Goal: Task Accomplishment & Management: Use online tool/utility

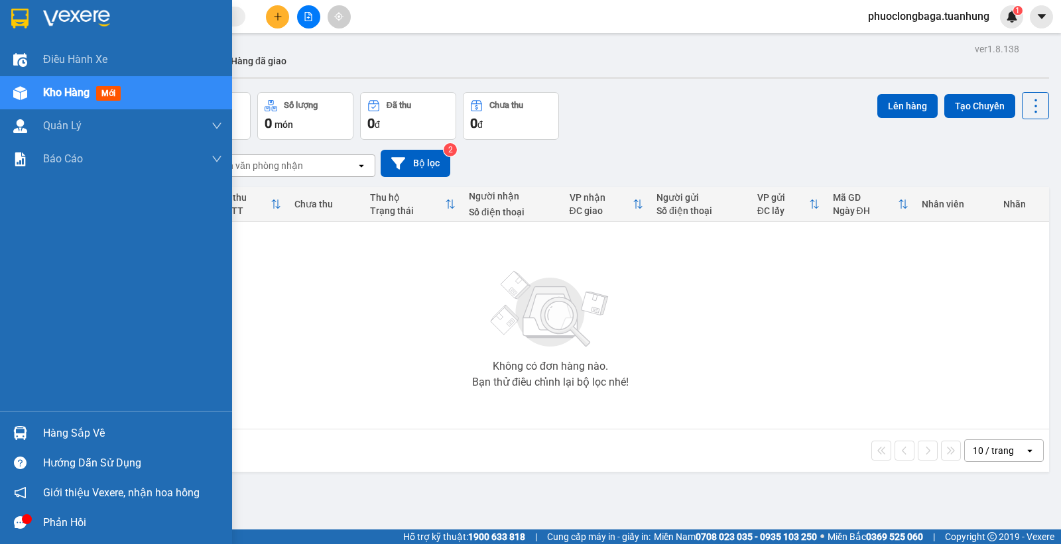
click at [77, 436] on div "Hàng sắp về" at bounding box center [132, 434] width 179 height 20
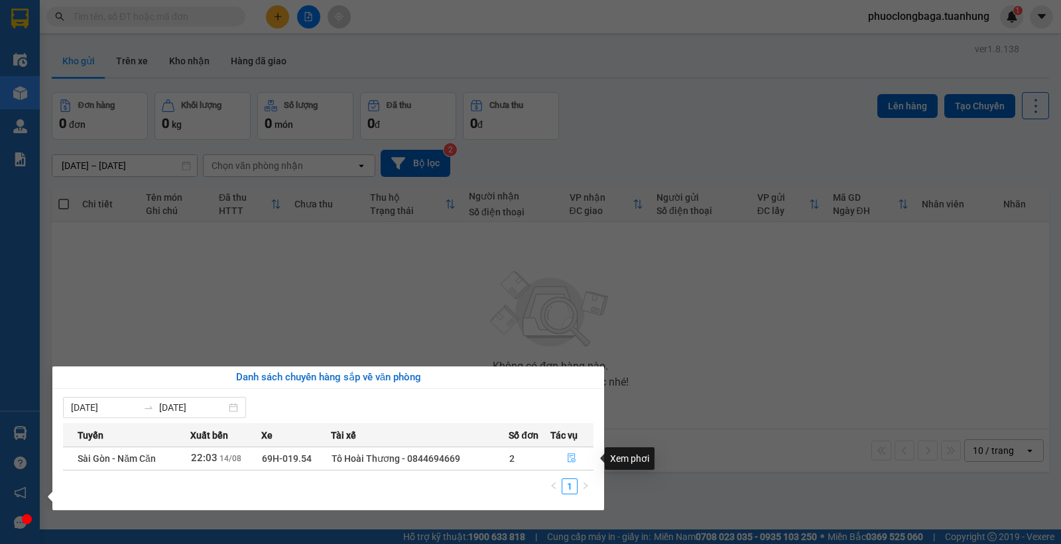
click at [571, 455] on icon "file-done" at bounding box center [572, 458] width 8 height 9
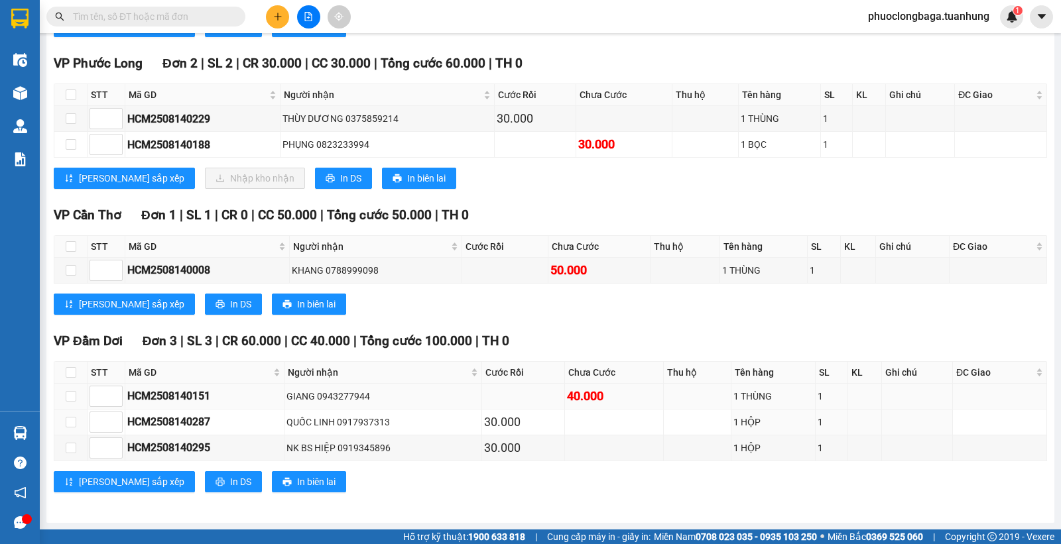
scroll to position [6601, 0]
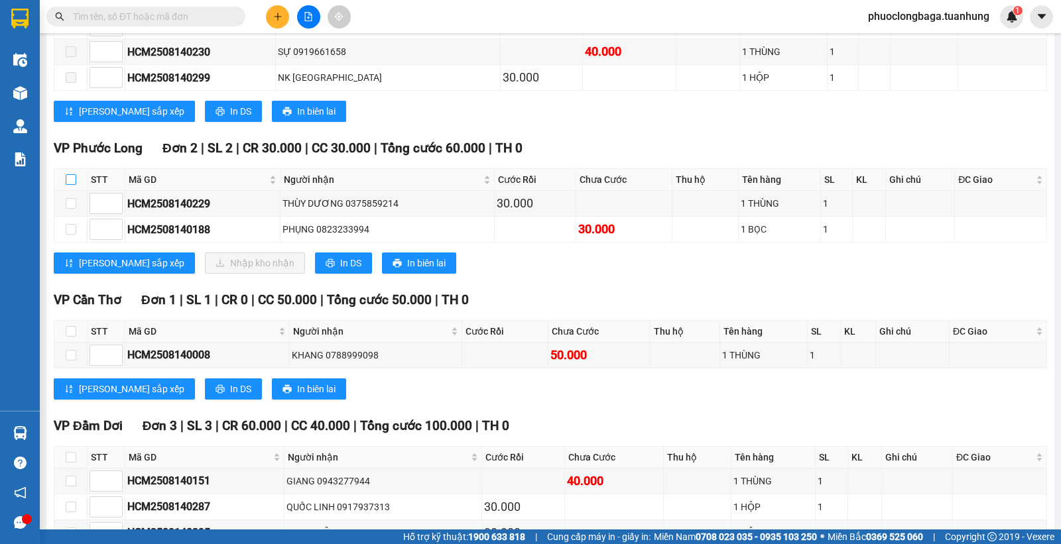
click at [70, 185] on input "checkbox" at bounding box center [71, 179] width 11 height 11
checkbox input "true"
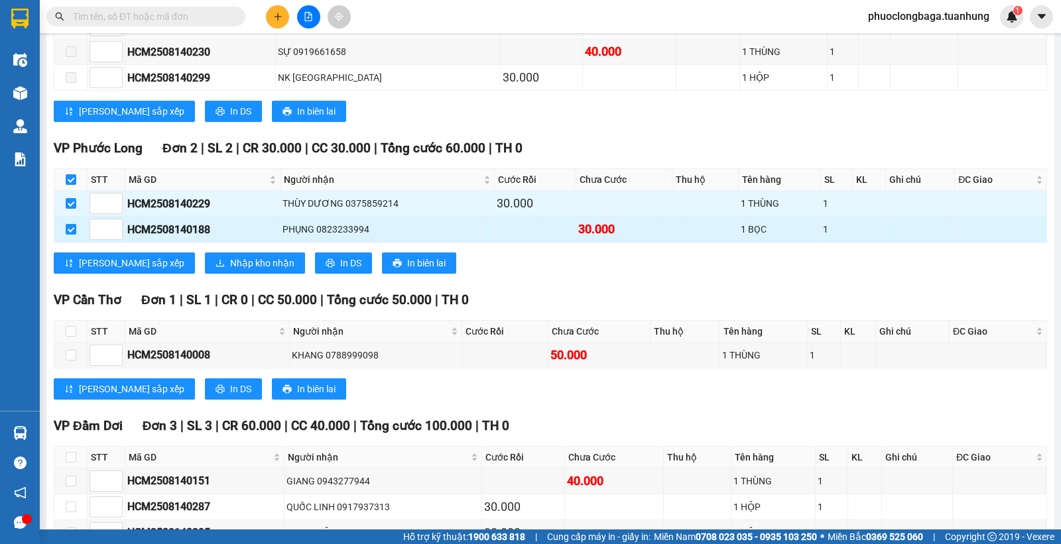
click at [66, 235] on input "checkbox" at bounding box center [71, 229] width 11 height 11
checkbox input "false"
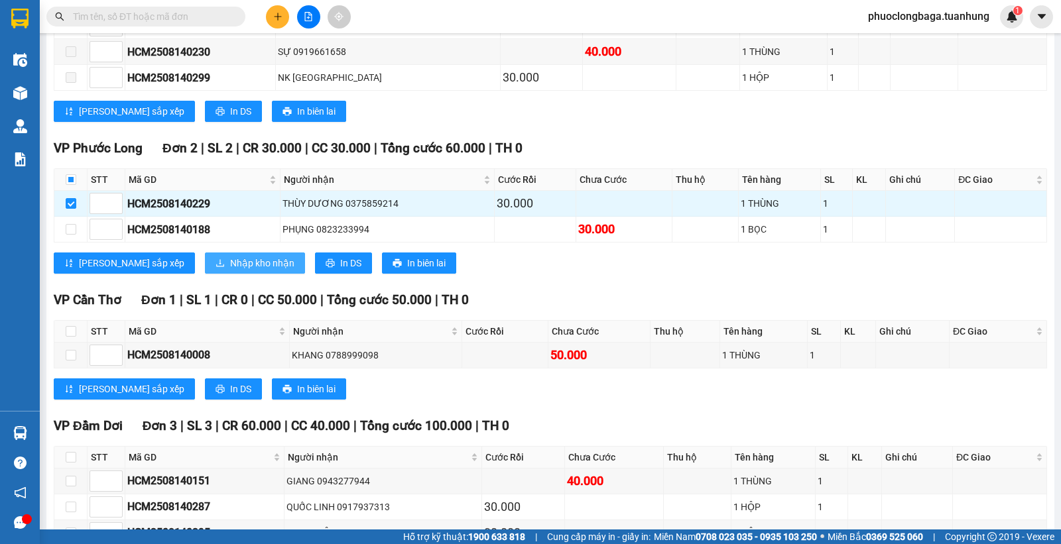
click at [230, 271] on span "Nhập kho nhận" at bounding box center [262, 263] width 64 height 15
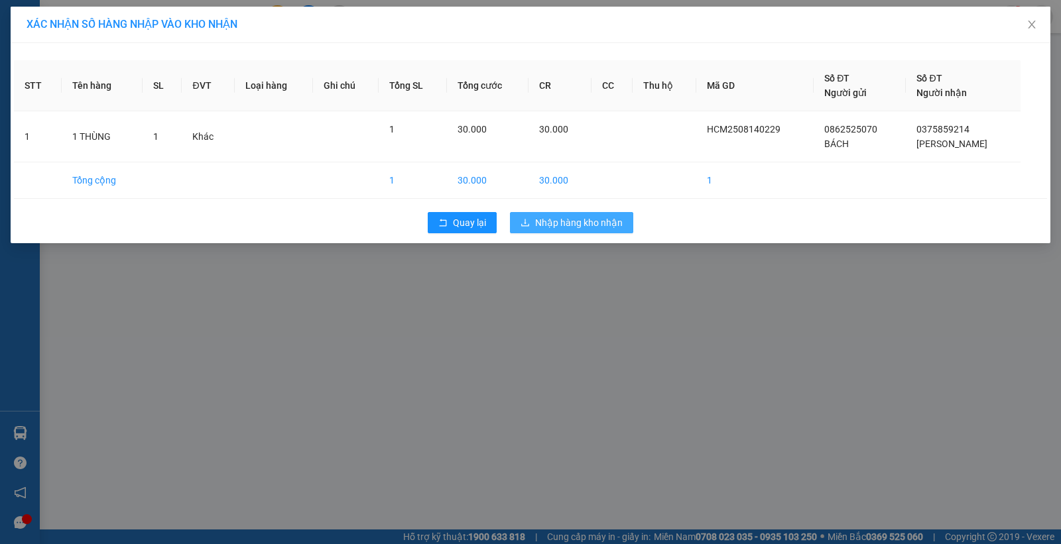
click at [564, 222] on span "Nhập hàng kho nhận" at bounding box center [579, 222] width 88 height 15
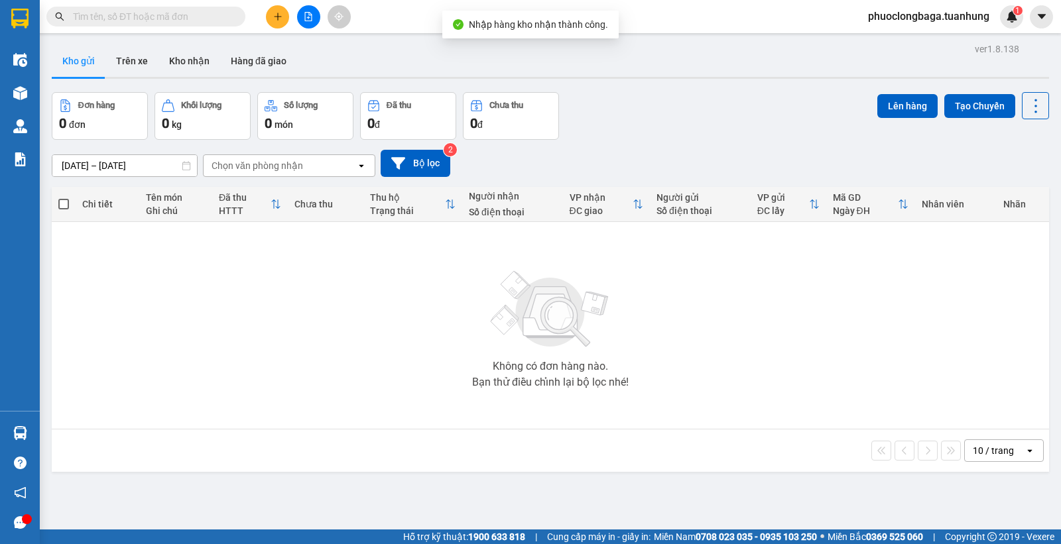
click at [181, 17] on input "text" at bounding box center [151, 16] width 156 height 15
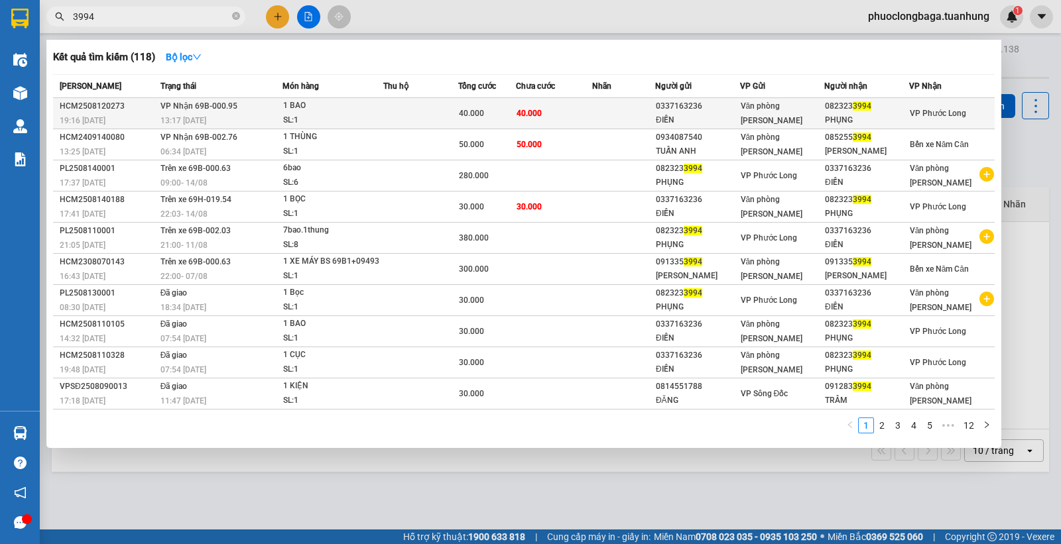
type input "3994"
click at [818, 118] on div "Văn phòng Hồ Chí Minh" at bounding box center [783, 113] width 84 height 29
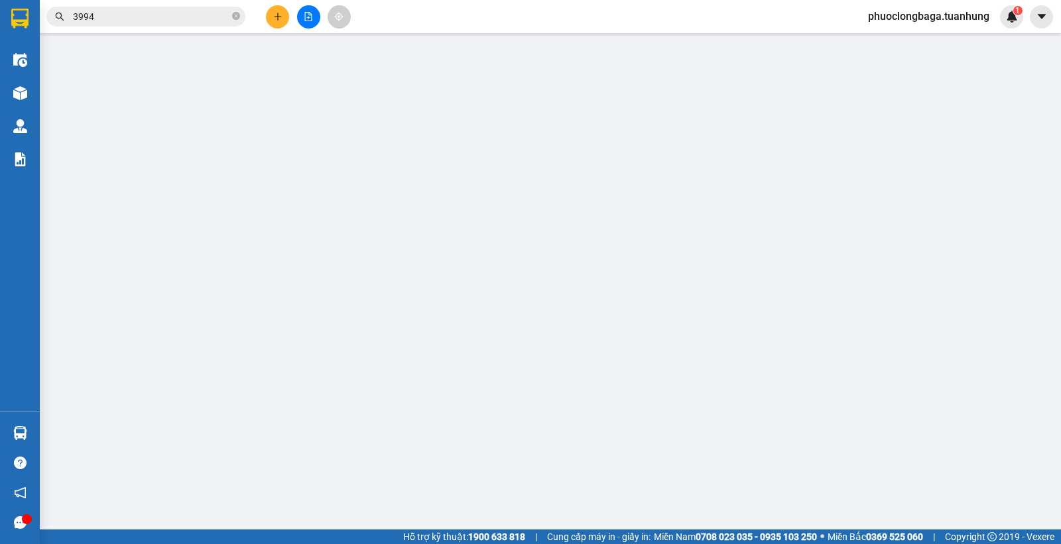
type input "0337163236"
type input "ĐIỀN"
type input "0823233994"
type input "PHỤNG"
type input "40.000"
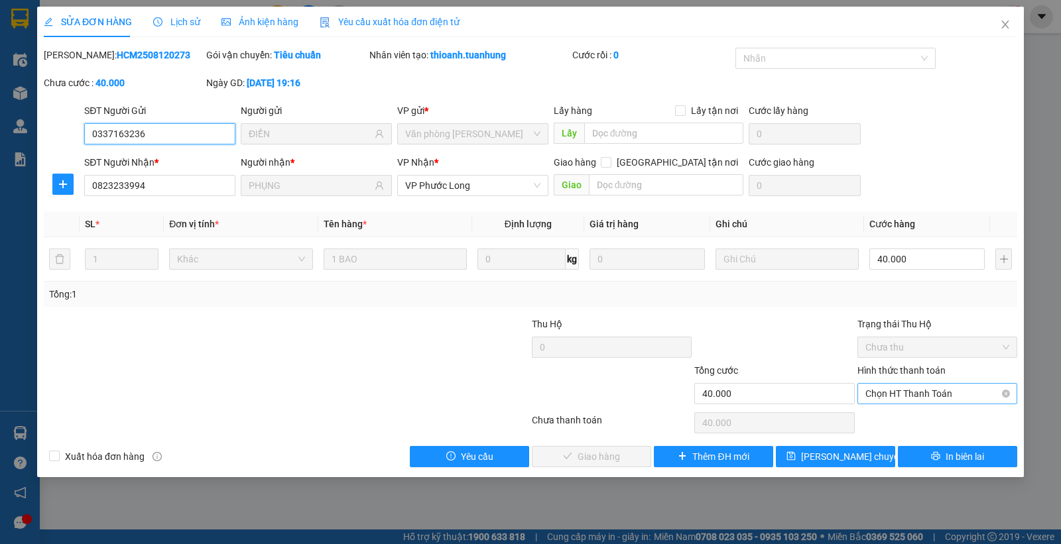
click at [953, 389] on span "Chọn HT Thanh Toán" at bounding box center [937, 394] width 144 height 20
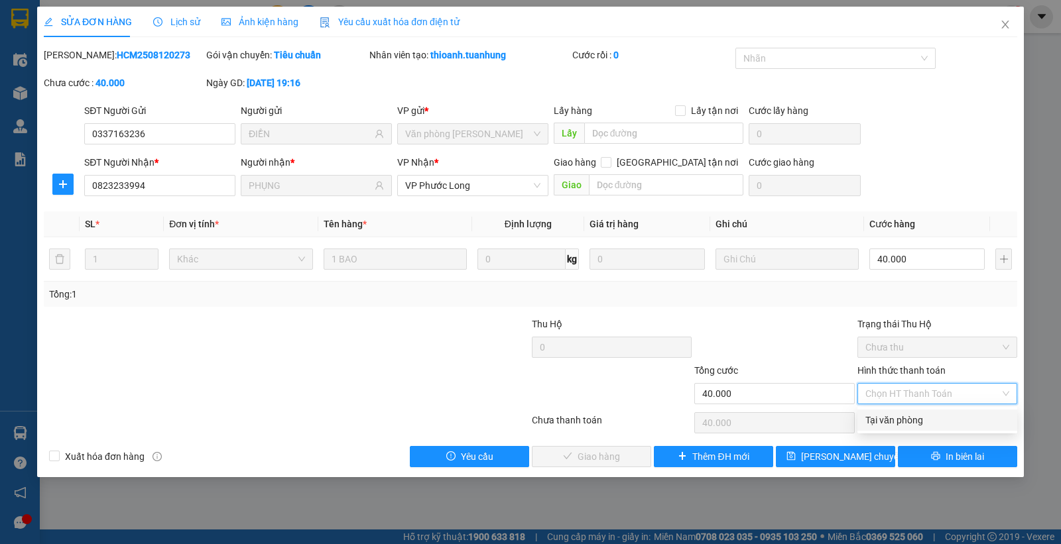
click at [912, 414] on div "Tại văn phòng" at bounding box center [937, 420] width 144 height 15
type input "0"
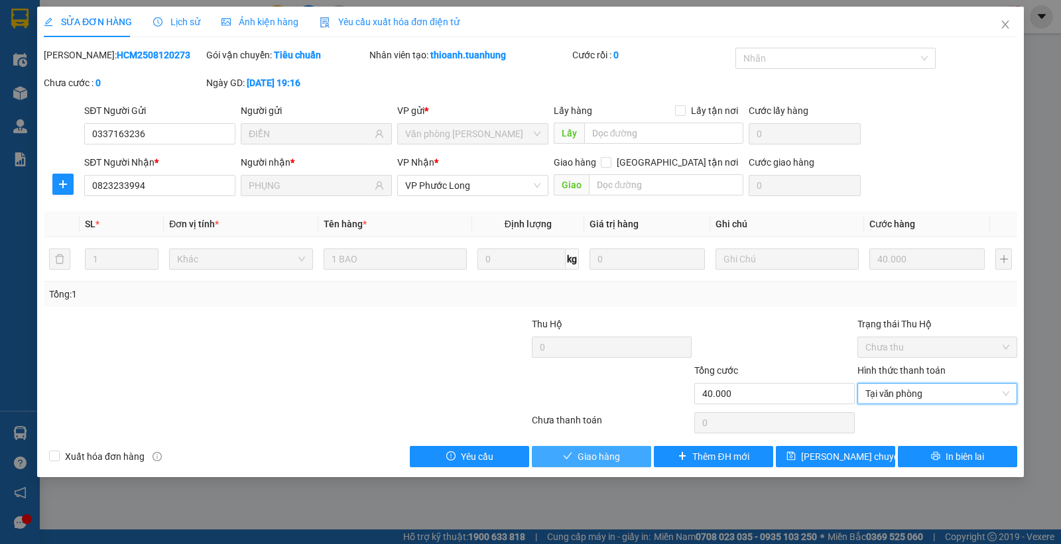
click at [621, 454] on button "Giao hàng" at bounding box center [591, 456] width 119 height 21
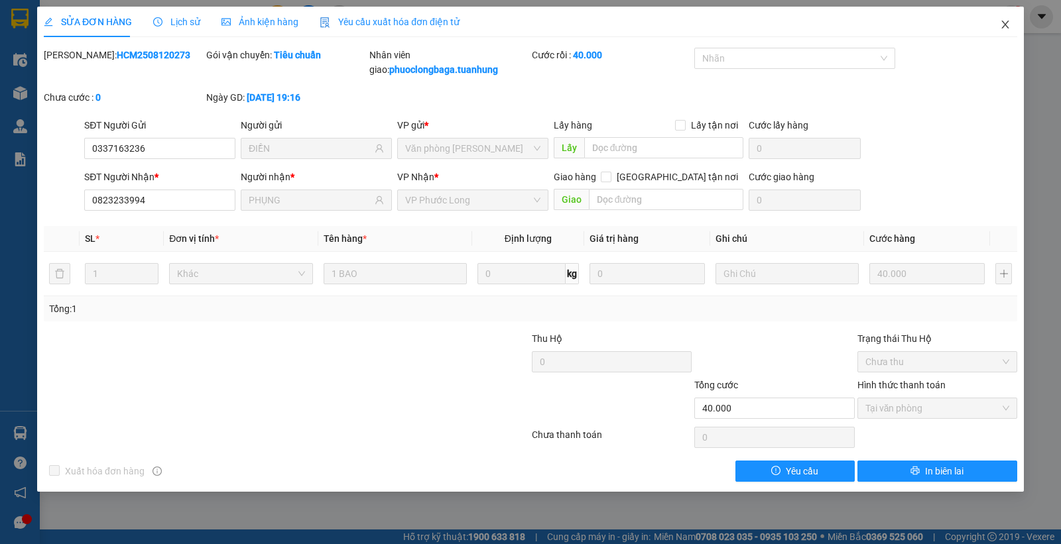
click at [1008, 23] on icon "close" at bounding box center [1004, 25] width 7 height 8
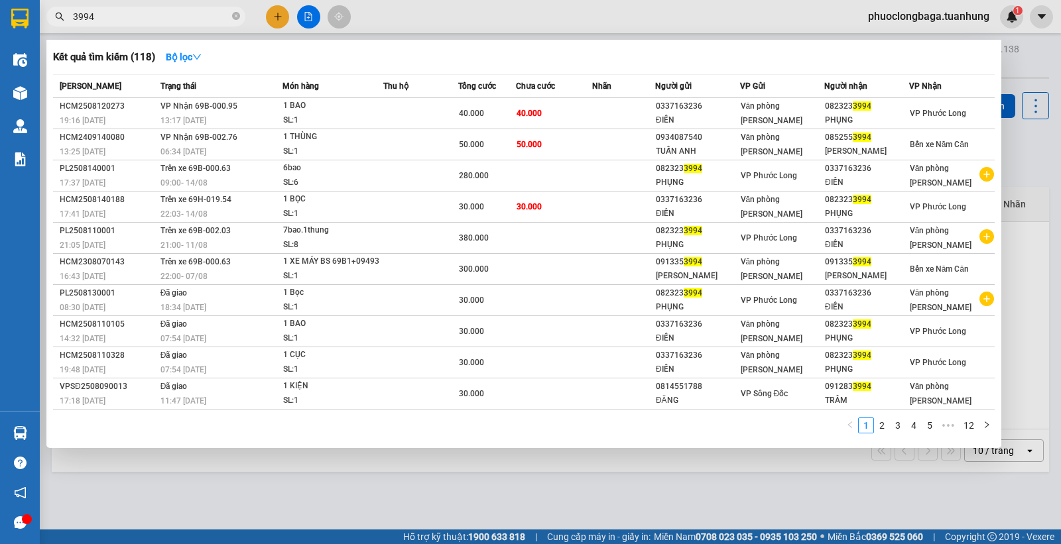
click at [170, 11] on input "3994" at bounding box center [151, 16] width 156 height 15
